Goal: Information Seeking & Learning: Find specific fact

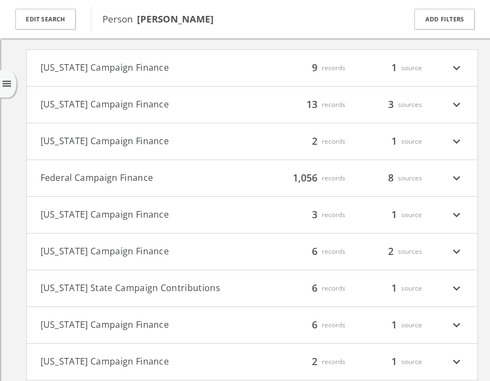
click at [77, 168] on h4 "Federal Campaign Finance filter_list 1,056 records 8 sources expand_more" at bounding box center [252, 178] width 451 height 36
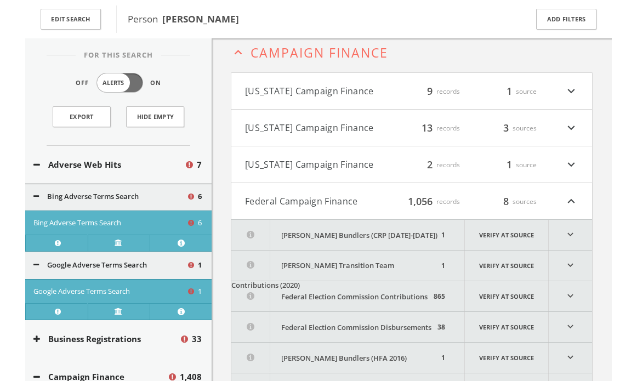
scroll to position [1055, 0]
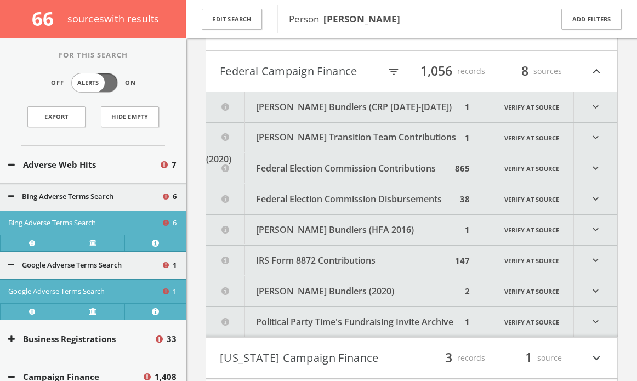
click at [338, 104] on button "[PERSON_NAME] Bundlers (CRP [DATE]-[DATE])" at bounding box center [334, 107] width 256 height 30
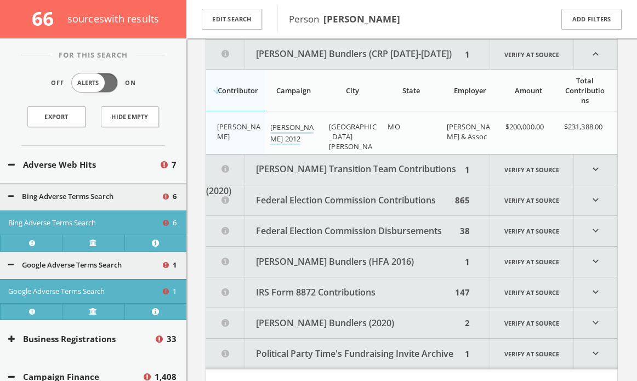
scroll to position [1108, 0]
click at [301, 44] on button "[PERSON_NAME] Bundlers (CRP [DATE]-[DATE])" at bounding box center [334, 54] width 256 height 30
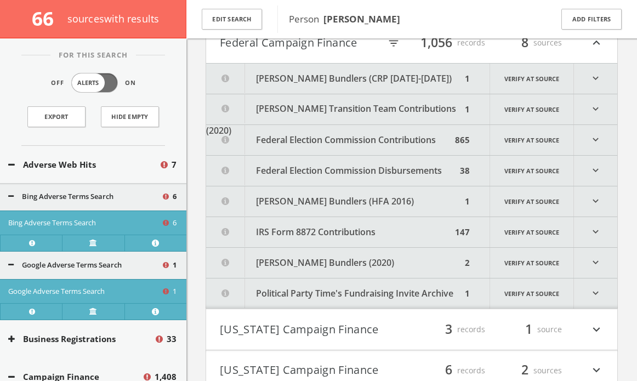
click at [360, 116] on button "[PERSON_NAME] Transition Team Contributions (2020)" at bounding box center [334, 109] width 256 height 30
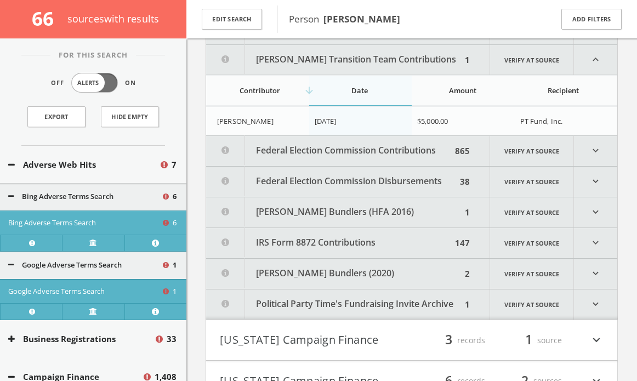
scroll to position [1217, 0]
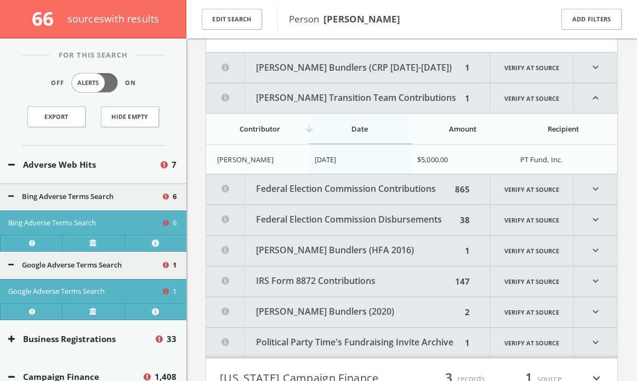
click at [343, 76] on button "[PERSON_NAME] Bundlers (CRP [DATE]-[DATE])" at bounding box center [334, 68] width 256 height 30
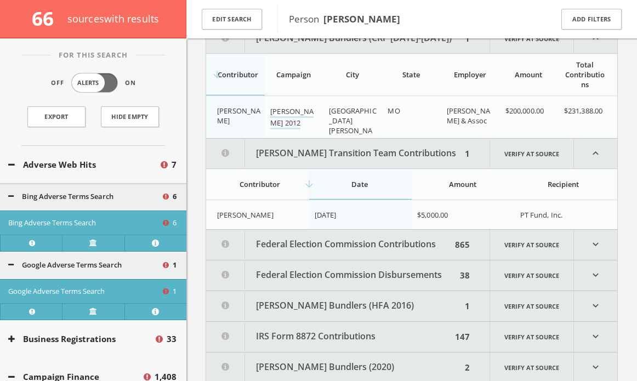
scroll to position [1209, 0]
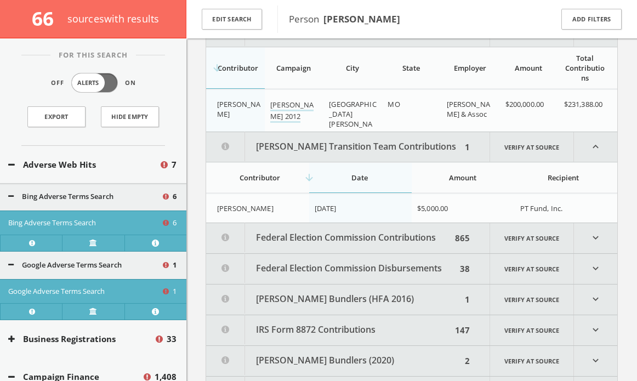
click at [292, 307] on button "[PERSON_NAME] Bundlers (HFA 2016)" at bounding box center [334, 300] width 256 height 30
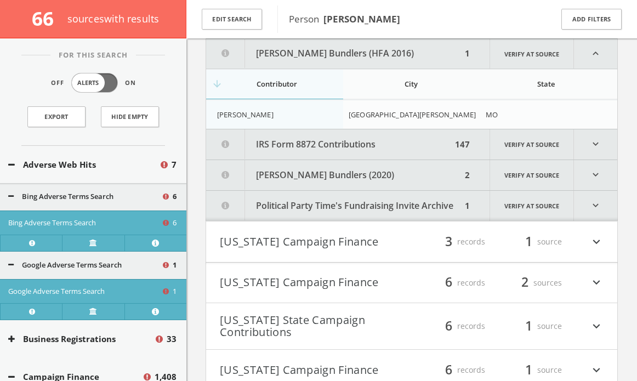
scroll to position [1439, 0]
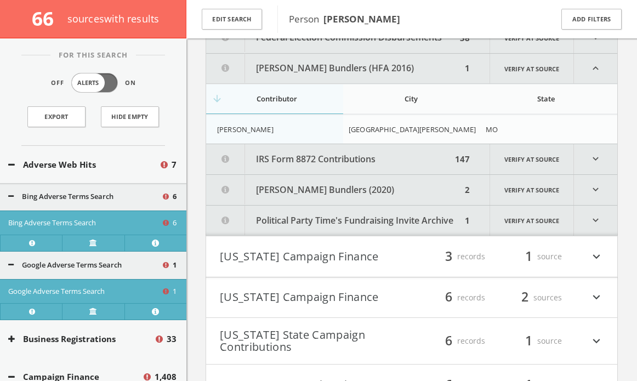
click at [300, 184] on button "[PERSON_NAME] Bundlers (2020)" at bounding box center [334, 190] width 256 height 30
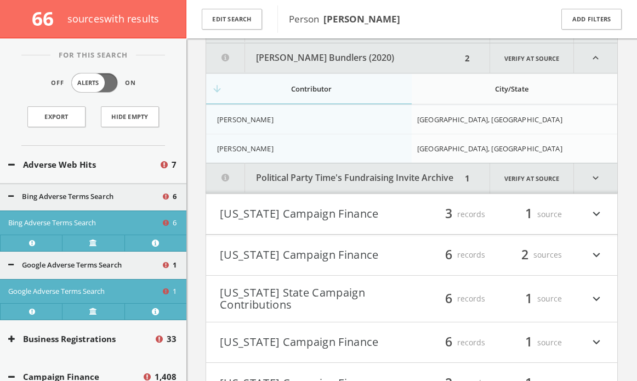
scroll to position [1575, 0]
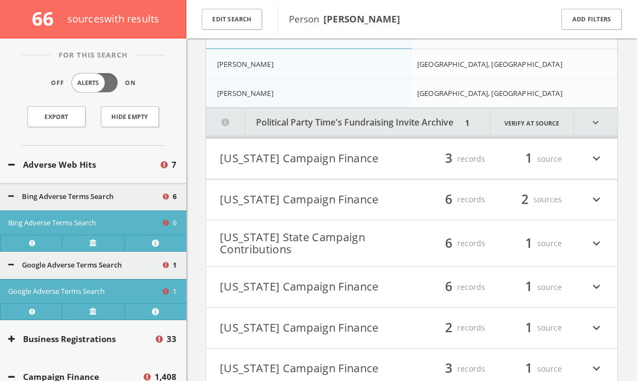
click at [337, 290] on button "[US_STATE] Campaign Finance" at bounding box center [316, 287] width 192 height 19
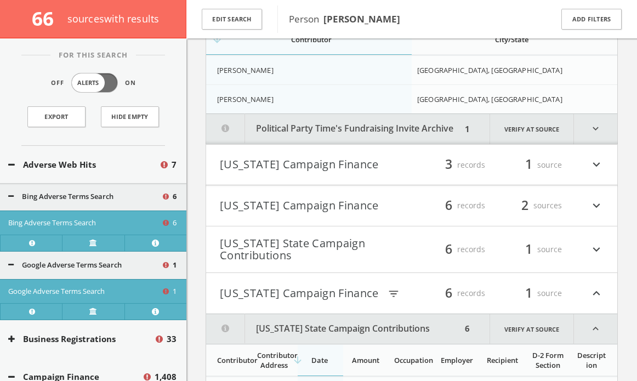
scroll to position [1604, 0]
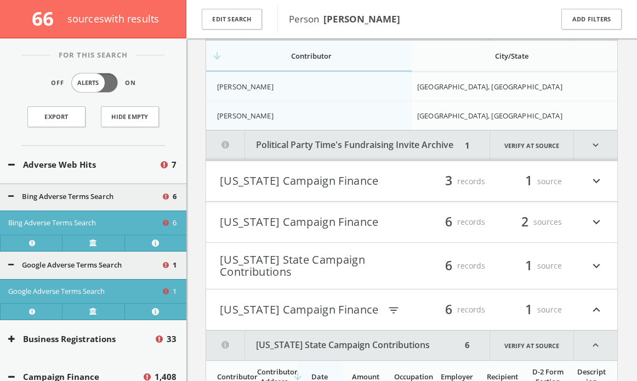
click at [306, 311] on button "[US_STATE] Campaign Finance" at bounding box center [300, 310] width 161 height 19
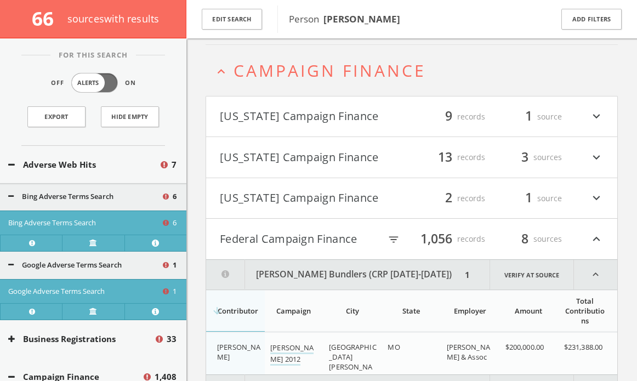
scroll to position [965, 0]
click at [397, 242] on icon "filter_list" at bounding box center [394, 241] width 12 height 12
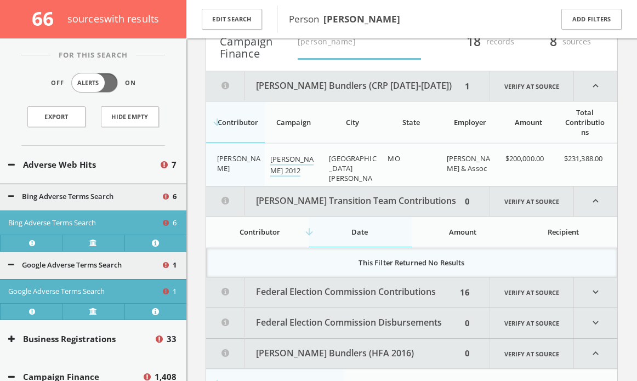
scroll to position [1174, 0]
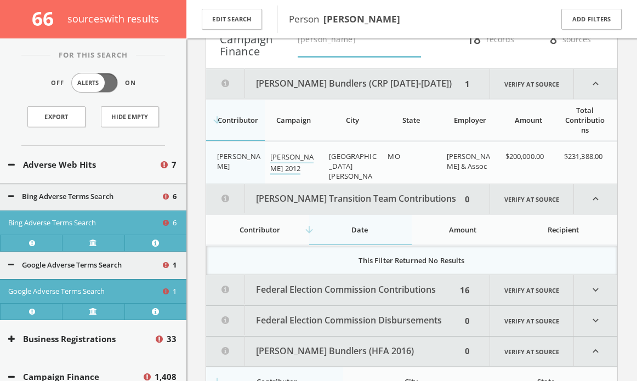
click at [361, 281] on button "Federal Election Commission Contributions" at bounding box center [331, 290] width 251 height 30
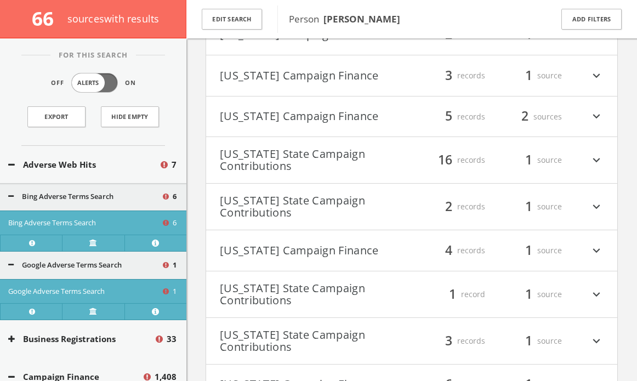
scroll to position [3399, 0]
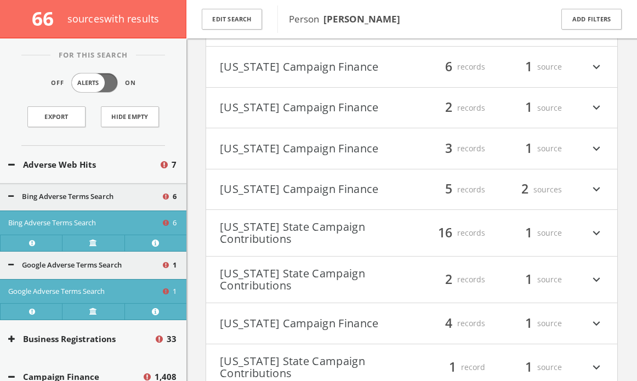
click at [371, 271] on button "[US_STATE] State Campaign Contributions" at bounding box center [316, 280] width 192 height 24
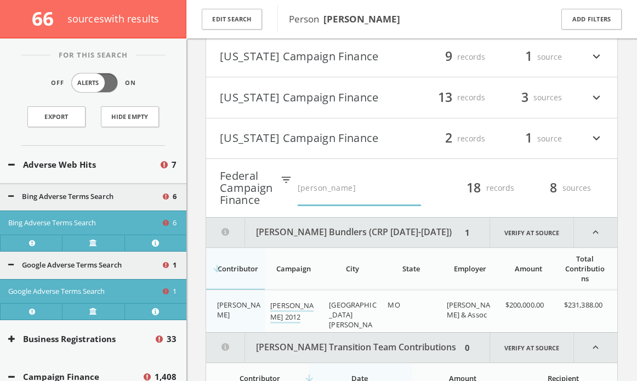
scroll to position [1025, 0]
click at [333, 186] on input "[PERSON_NAME]" at bounding box center [359, 189] width 123 height 35
type input "o"
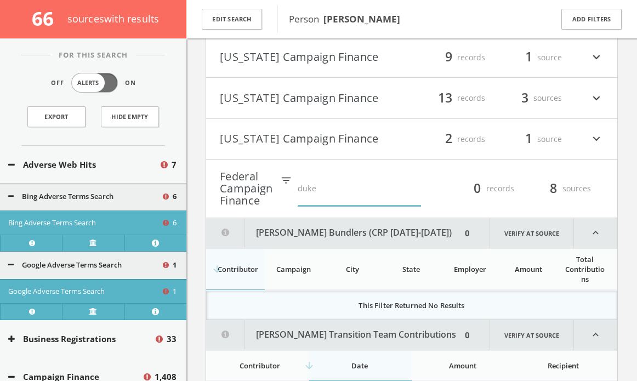
type input "duke"
click at [490, 203] on div "filter_list duke 0 records 8 sources expand_less" at bounding box center [453, 189] width 360 height 36
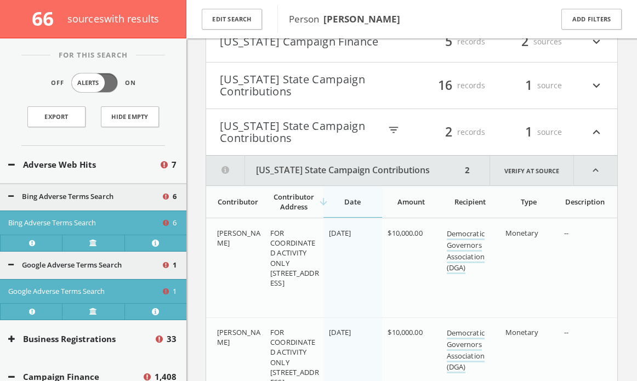
scroll to position [1442, 0]
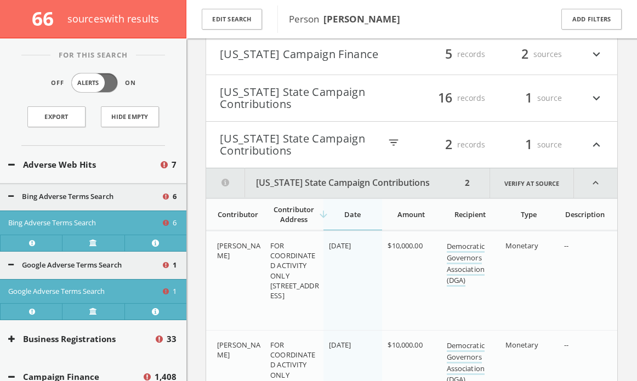
click at [424, 150] on div "2 records" at bounding box center [453, 145] width 66 height 24
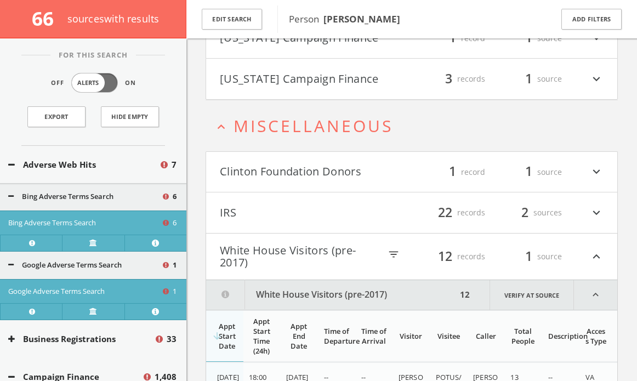
click at [396, 158] on h4 "Clinton Foundation Donors filter_list 1 record 1 source expand_more" at bounding box center [411, 172] width 411 height 41
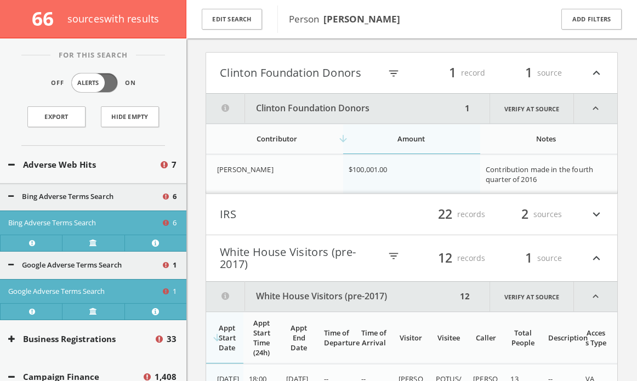
scroll to position [2683, 0]
click at [311, 116] on button "Clinton Foundation Donors" at bounding box center [334, 109] width 256 height 30
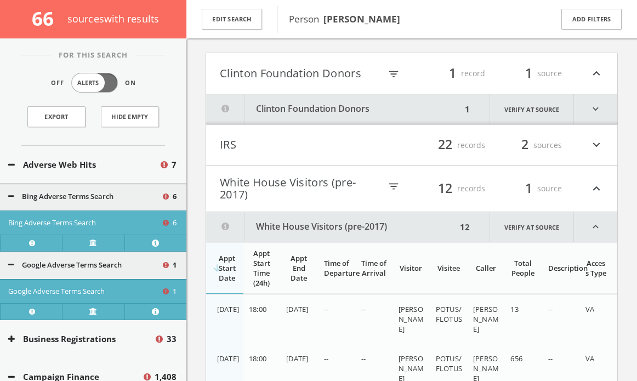
click at [310, 75] on button "Clinton Foundation Donors" at bounding box center [300, 73] width 161 height 19
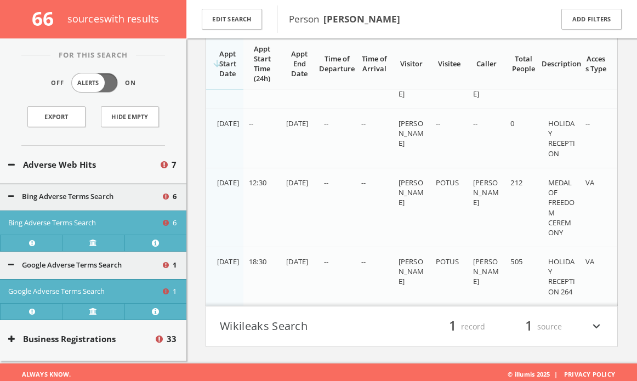
scroll to position [3425, 0]
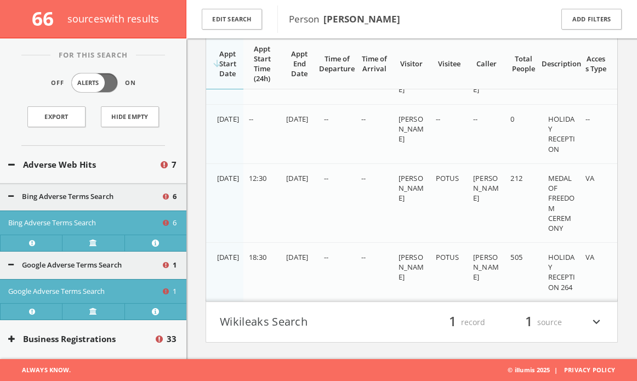
click at [379, 326] on button "Wikileaks Search" at bounding box center [316, 322] width 192 height 19
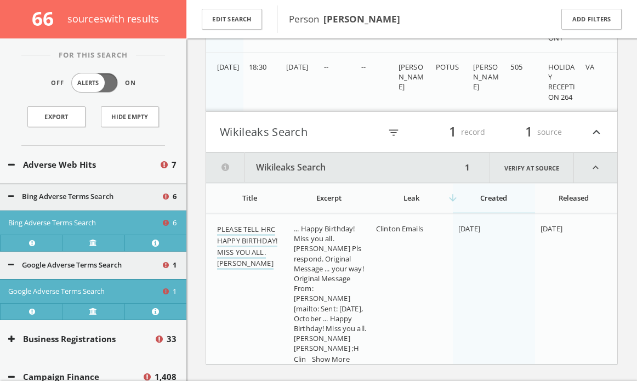
scroll to position [3637, 0]
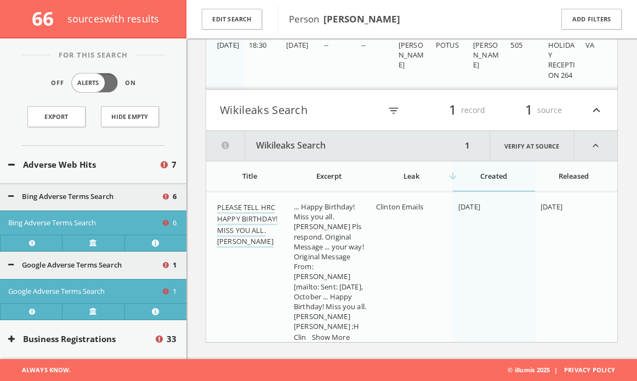
click at [342, 332] on link "Show More" at bounding box center [331, 338] width 38 height 12
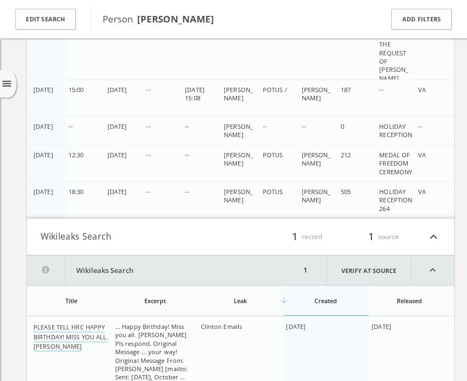
scroll to position [2738, 0]
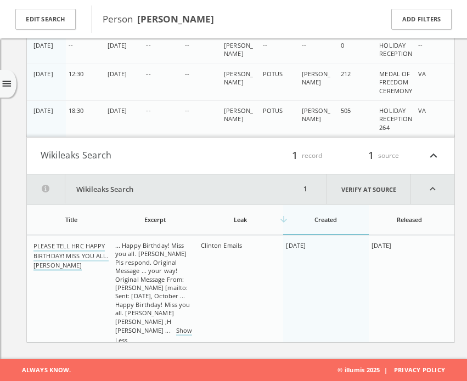
drag, startPoint x: 114, startPoint y: 245, endPoint x: 164, endPoint y: 322, distance: 91.6
click at [164, 322] on td "... Happy Birthday! Miss you all. [PERSON_NAME] Pls respond. Original Message .…" at bounding box center [155, 293] width 86 height 115
copy span "... Happy Birthday! Miss you all. [PERSON_NAME] Pls respond. Original Message .…"
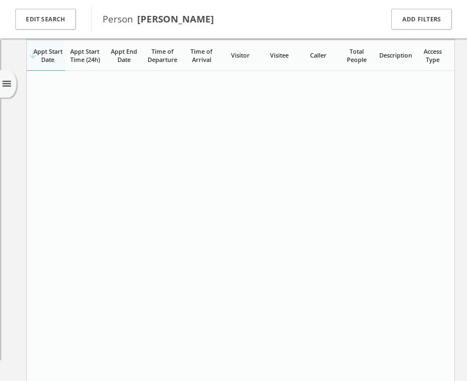
scroll to position [1942, 0]
